Goal: Obtain resource: Obtain resource

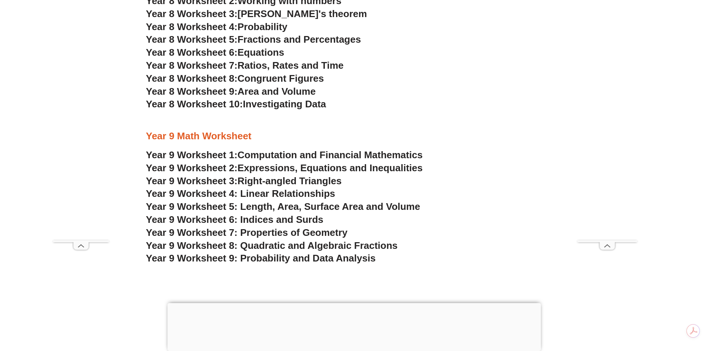
scroll to position [2525, 0]
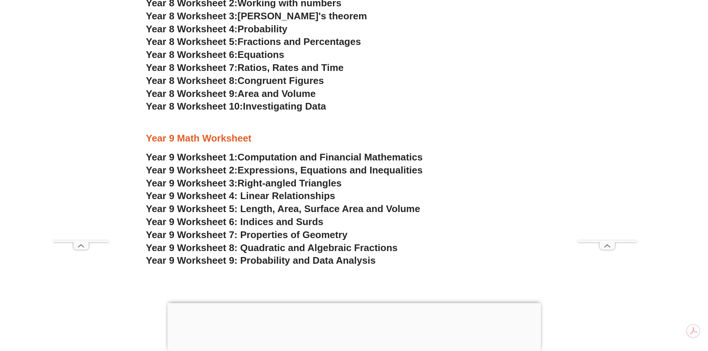
drag, startPoint x: 0, startPoint y: 0, endPoint x: 321, endPoint y: 195, distance: 376.0
click at [321, 195] on span "Year 9 Worksheet 4: Linear Relationships" at bounding box center [240, 195] width 189 height 11
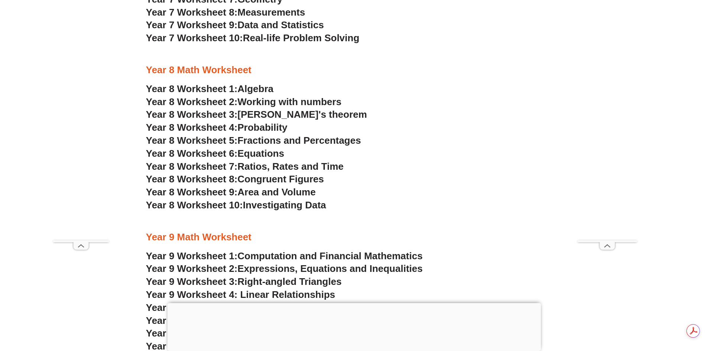
scroll to position [2445, 0]
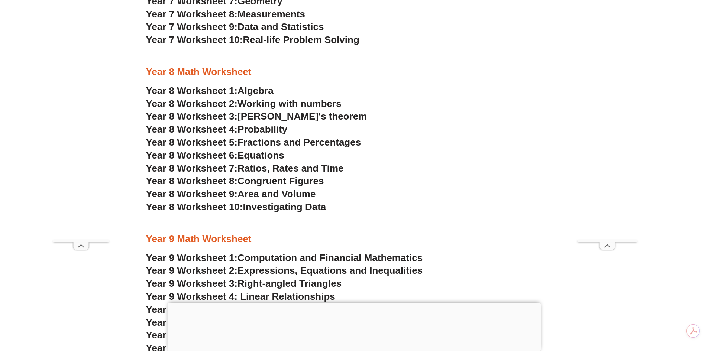
click at [282, 131] on span "Probability" at bounding box center [262, 129] width 50 height 11
click at [254, 90] on span "Algebra" at bounding box center [255, 90] width 36 height 11
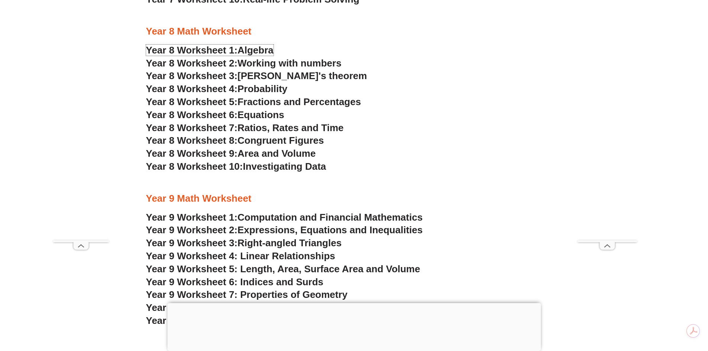
scroll to position [2556, 0]
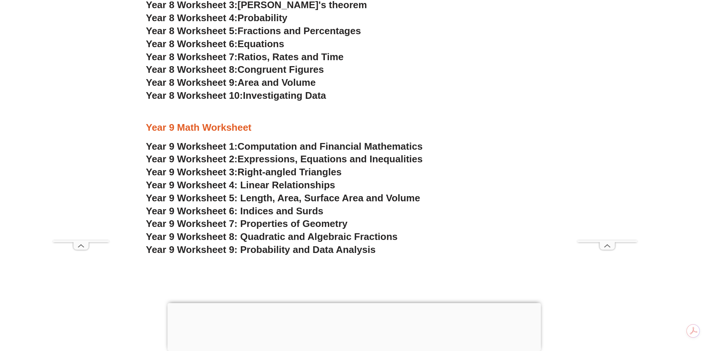
click at [374, 237] on span "Year 9 Worksheet 8: Quadratic and Algebraic Fractions" at bounding box center [272, 236] width 252 height 11
click at [353, 158] on span "Expressions, Equations and Inequalities" at bounding box center [329, 158] width 185 height 11
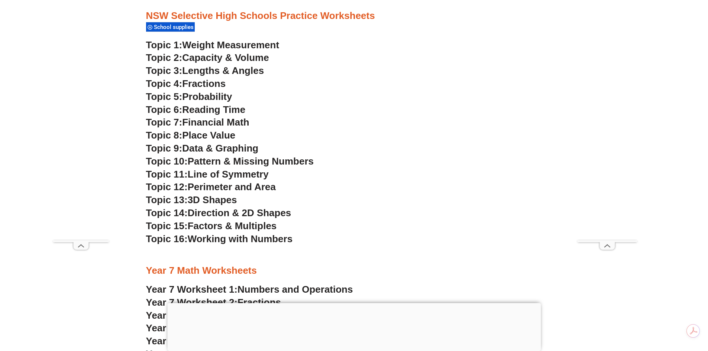
scroll to position [2036, 0]
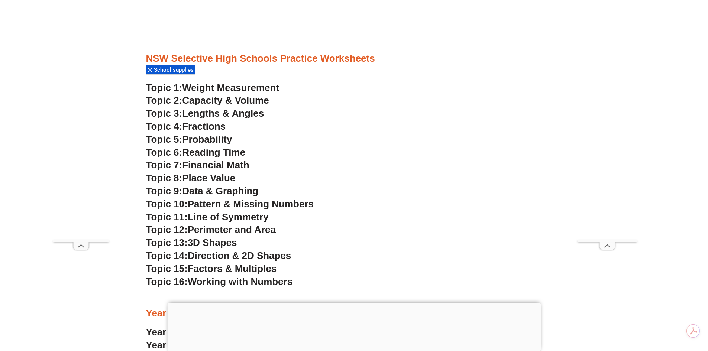
click at [216, 123] on span "Fractions" at bounding box center [203, 126] width 43 height 11
click at [229, 284] on span "Working with Numbers" at bounding box center [240, 281] width 105 height 11
click at [238, 269] on span "Factors & Multiples" at bounding box center [232, 268] width 89 height 11
